Goal: Task Accomplishment & Management: Use online tool/utility

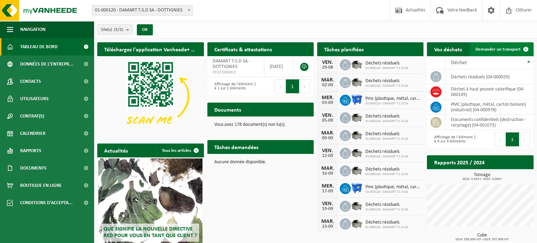
click at [494, 48] on span "Demander un transport" at bounding box center [497, 49] width 45 height 5
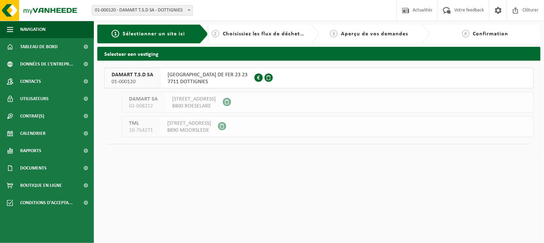
click at [183, 77] on span "[GEOGRAPHIC_DATA] DE FER 23 23" at bounding box center [207, 75] width 80 height 7
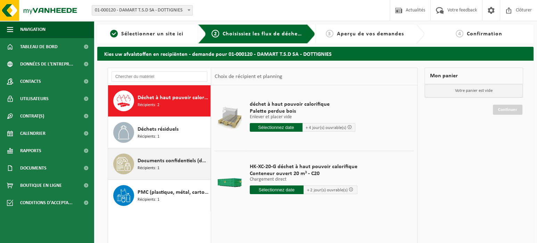
click at [166, 163] on span "Documents confidentiels (destruction - recyclage)" at bounding box center [173, 161] width 71 height 8
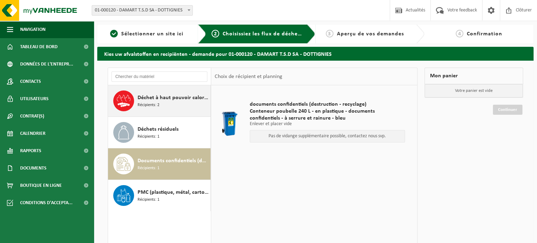
click at [160, 105] on div "Déchet à haut pouvoir calorifique Récipients: 2" at bounding box center [173, 101] width 71 height 21
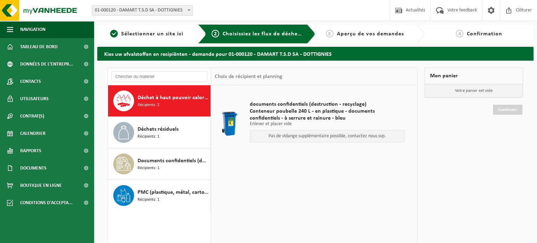
click at [160, 105] on div "Déchet à haut pouvoir calorifique Récipients: 2" at bounding box center [173, 101] width 71 height 21
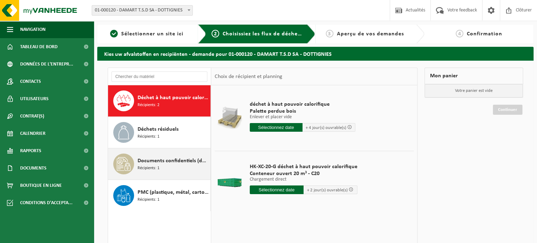
click at [141, 163] on span "Documents confidentiels (destruction - recyclage)" at bounding box center [173, 161] width 71 height 8
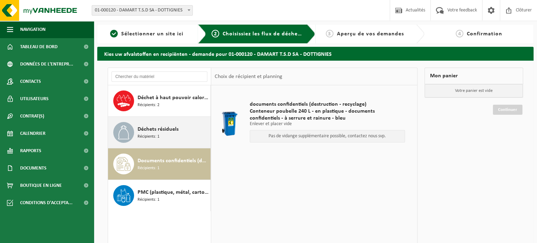
click at [144, 130] on span "Déchets résiduels" at bounding box center [158, 129] width 41 height 8
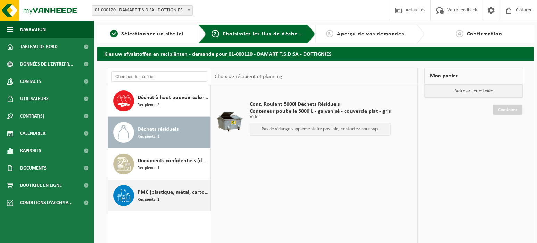
click at [161, 190] on span "PMC (plastique, métal, carton boisson) (industriel)" at bounding box center [173, 193] width 71 height 8
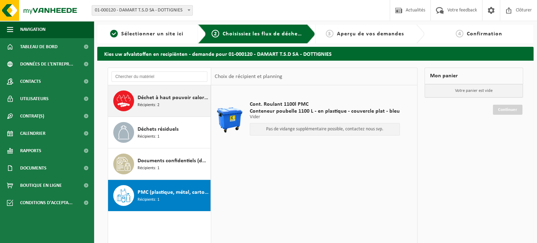
click at [151, 100] on span "Déchet à haut pouvoir calorifique" at bounding box center [173, 98] width 71 height 8
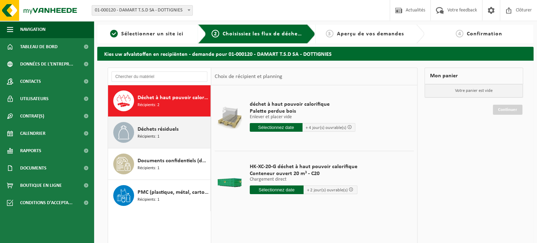
click at [151, 133] on span "Déchets résiduels" at bounding box center [158, 129] width 41 height 8
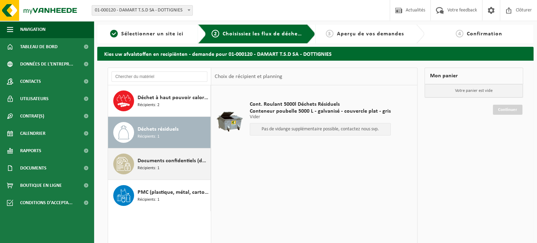
click at [148, 170] on span "Récipients: 1" at bounding box center [149, 168] width 22 height 7
